Goal: Task Accomplishment & Management: Complete application form

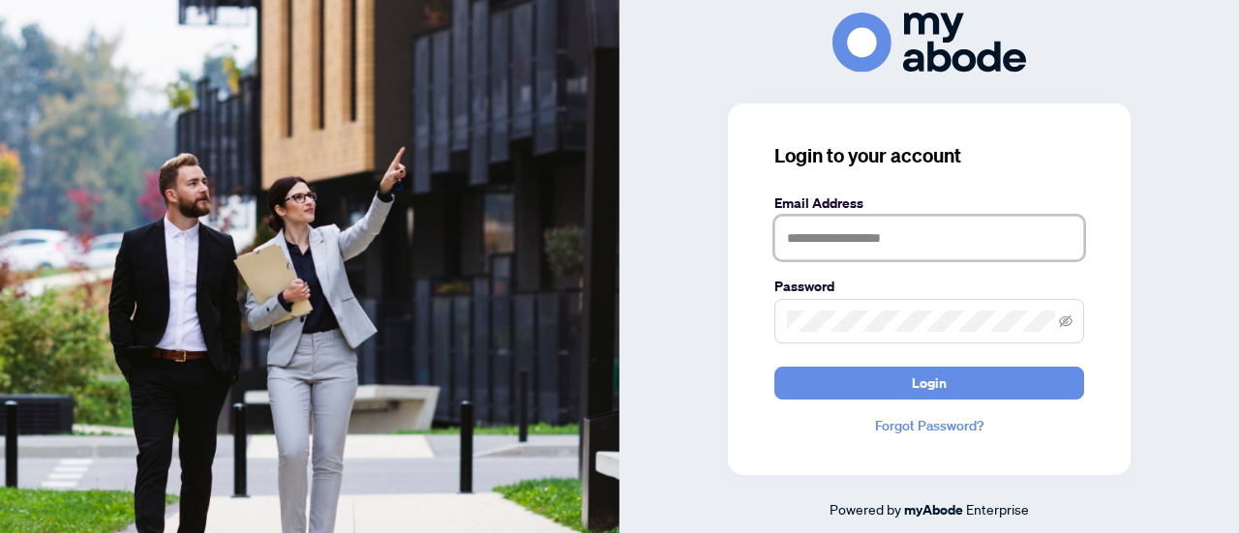
type input "**********"
click at [927, 391] on span "Login" at bounding box center [929, 383] width 35 height 31
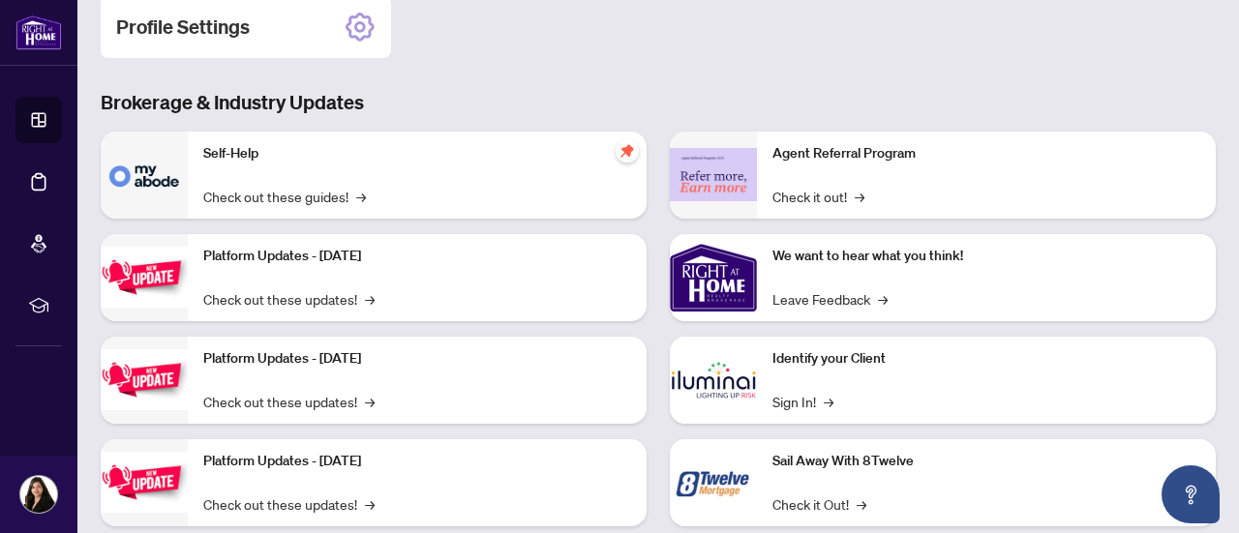
scroll to position [73, 0]
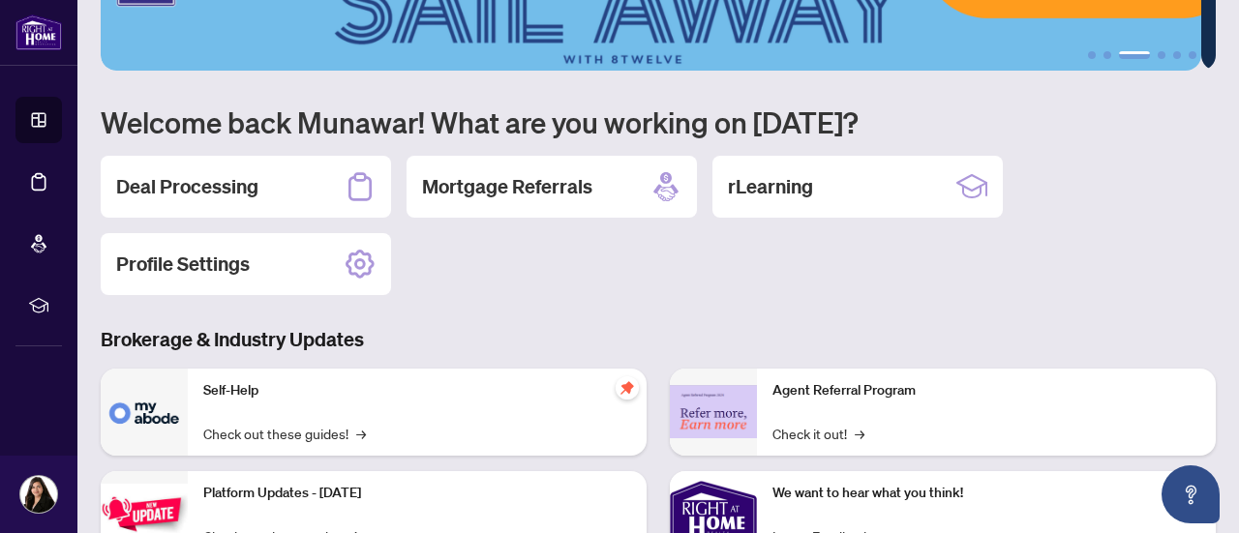
click at [184, 187] on h2 "Deal Processing" at bounding box center [187, 186] width 142 height 27
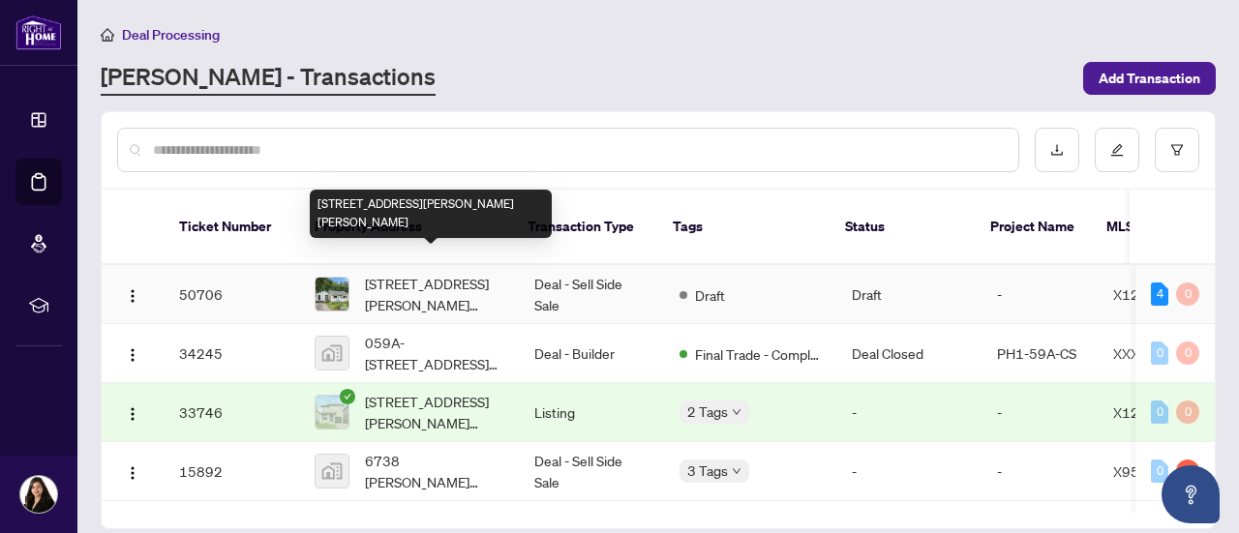
click at [422, 275] on span "[STREET_ADDRESS][PERSON_NAME][PERSON_NAME]" at bounding box center [434, 294] width 138 height 43
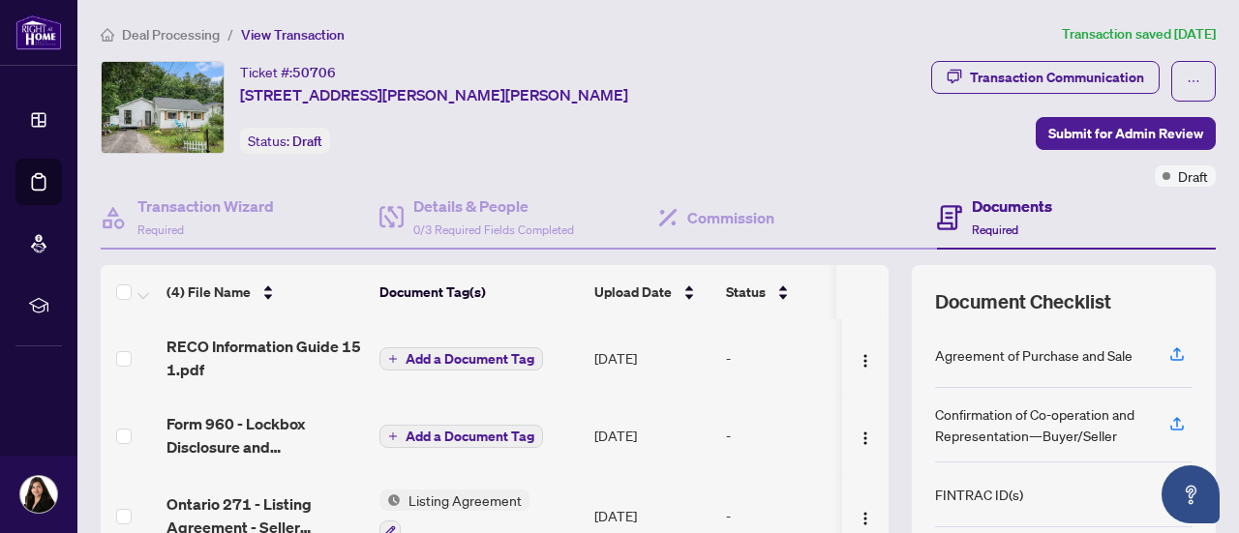
click at [1097, 140] on span "Submit for Admin Review" at bounding box center [1125, 133] width 155 height 31
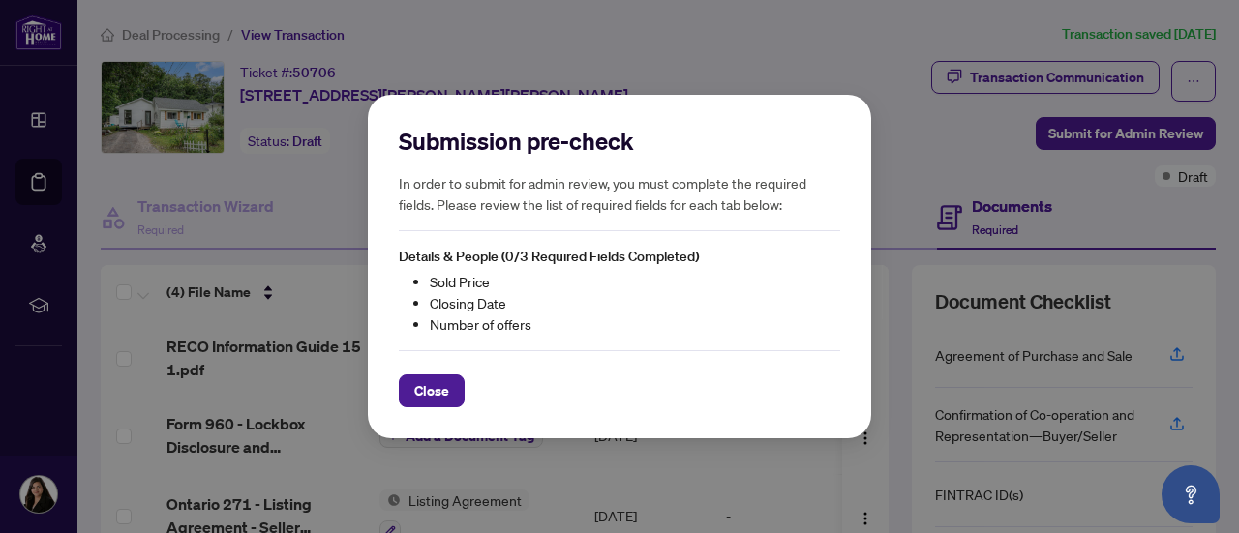
click at [437, 394] on span "Close" at bounding box center [431, 390] width 35 height 31
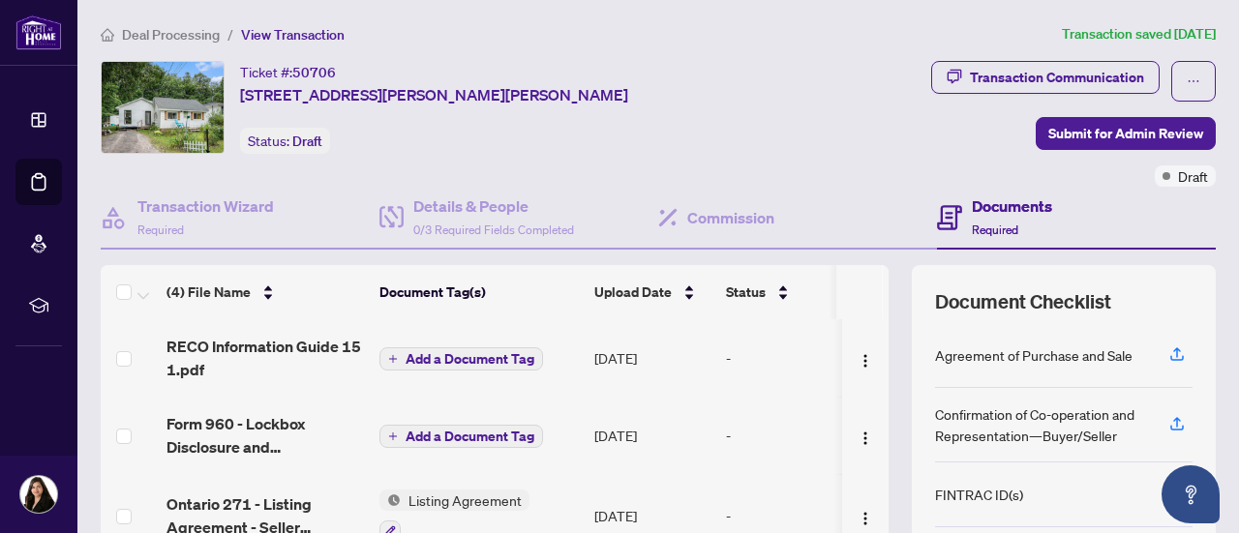
click at [1101, 142] on span "Submit for Admin Review" at bounding box center [1125, 133] width 155 height 31
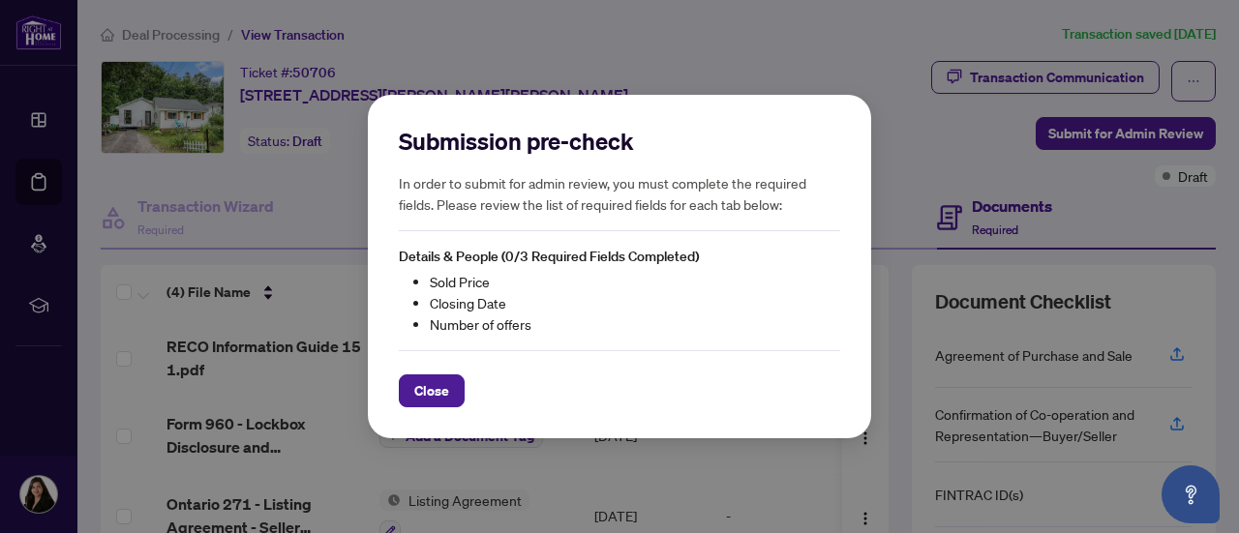
click at [434, 400] on span "Close" at bounding box center [431, 390] width 35 height 31
